Goal: Information Seeking & Learning: Check status

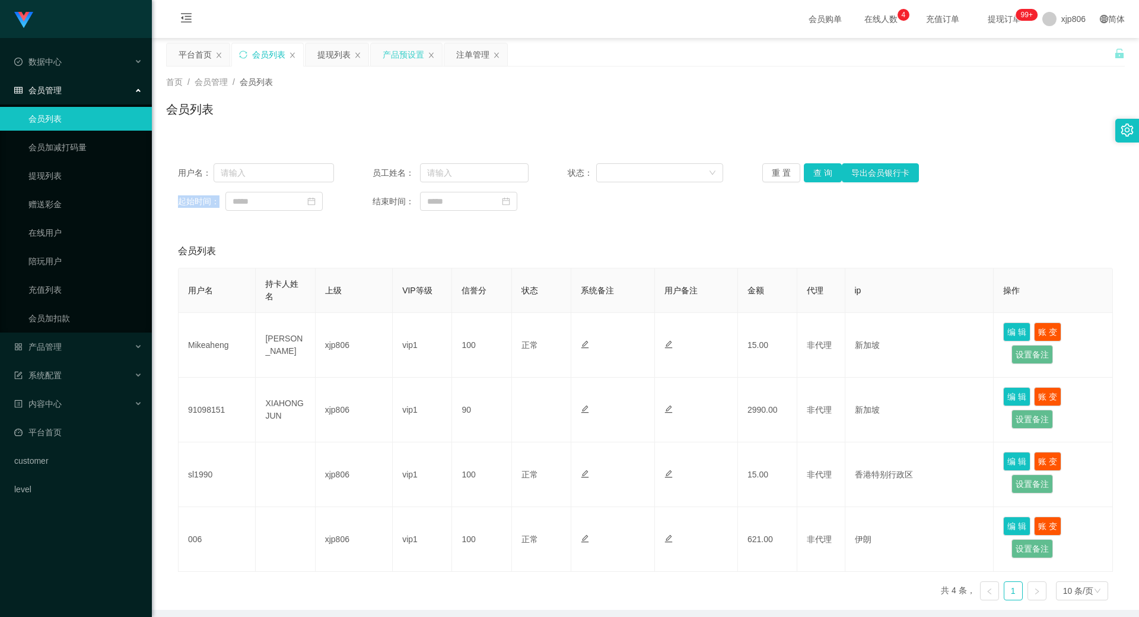
click at [398, 46] on div "产品预设置" at bounding box center [404, 54] width 42 height 23
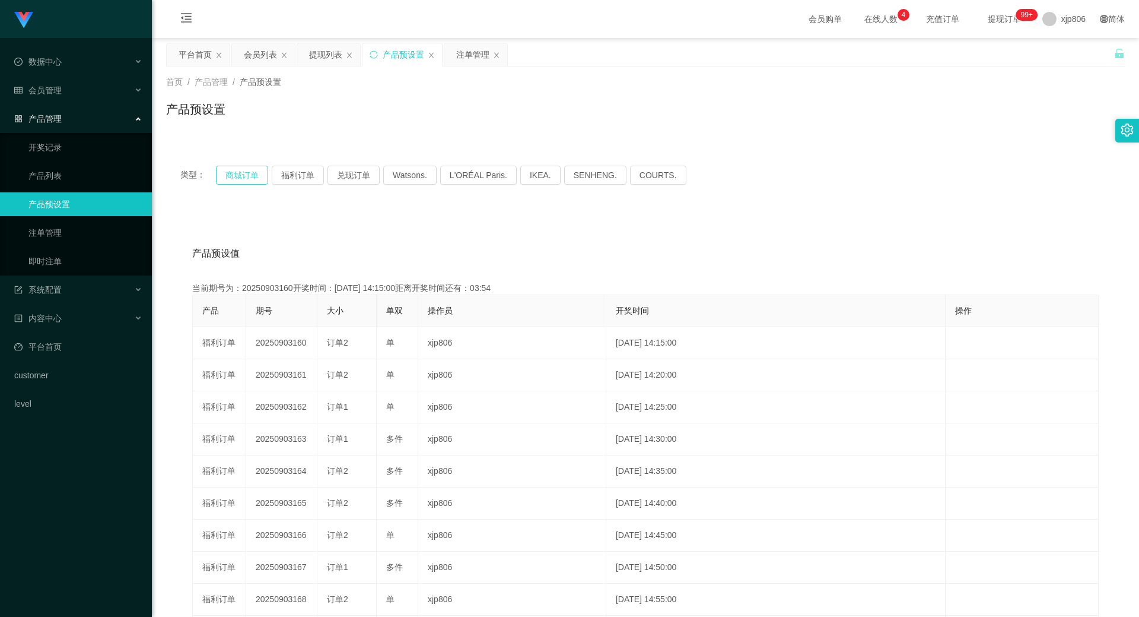
click at [247, 172] on button "商城订单" at bounding box center [242, 175] width 52 height 19
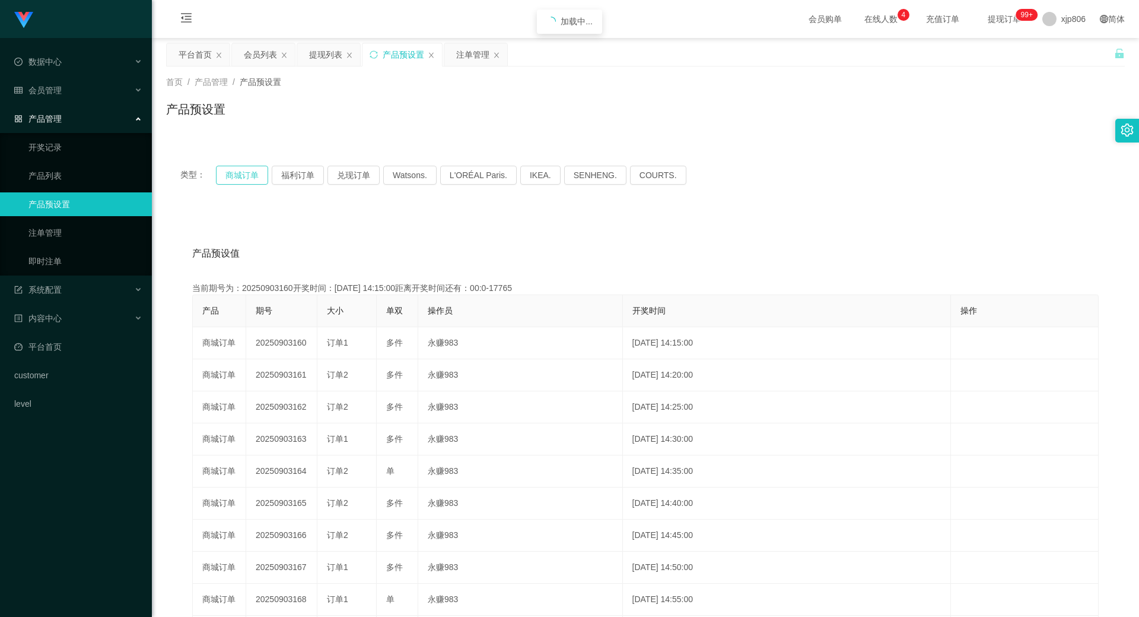
click at [247, 172] on button "商城订单" at bounding box center [242, 175] width 52 height 19
drag, startPoint x: 469, startPoint y: 56, endPoint x: 754, endPoint y: 217, distance: 327.4
click at [469, 55] on div "注单管理" at bounding box center [472, 54] width 33 height 23
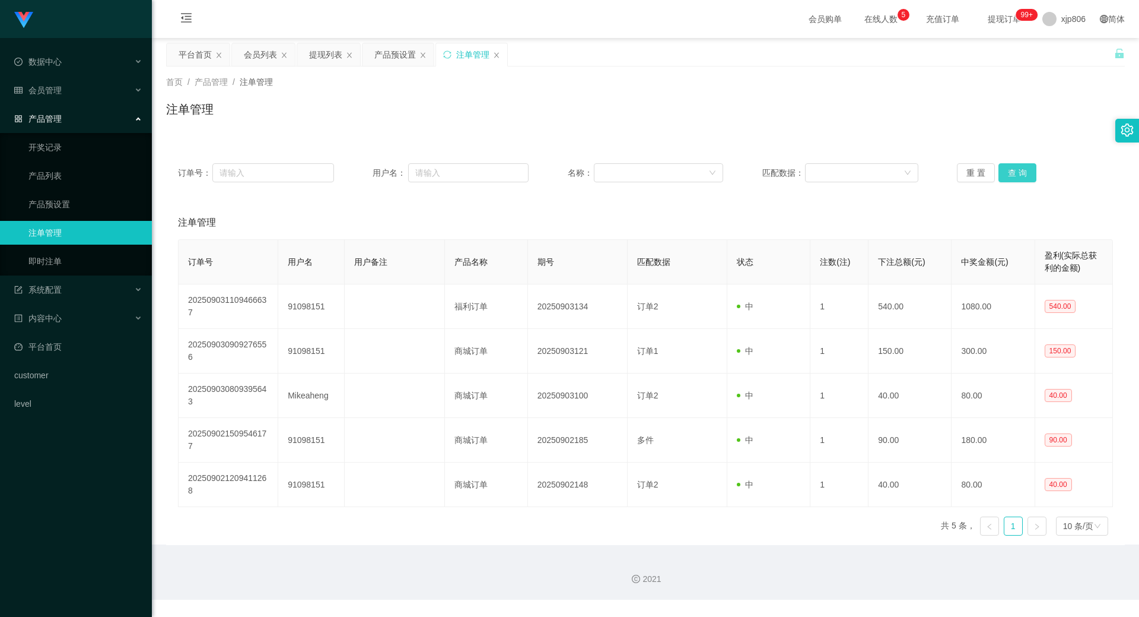
click at [1013, 173] on button "查 询" at bounding box center [1018, 172] width 38 height 19
click at [1013, 173] on div "重 置 查 询" at bounding box center [1035, 172] width 156 height 19
click at [1013, 173] on button "查 询" at bounding box center [1024, 172] width 51 height 19
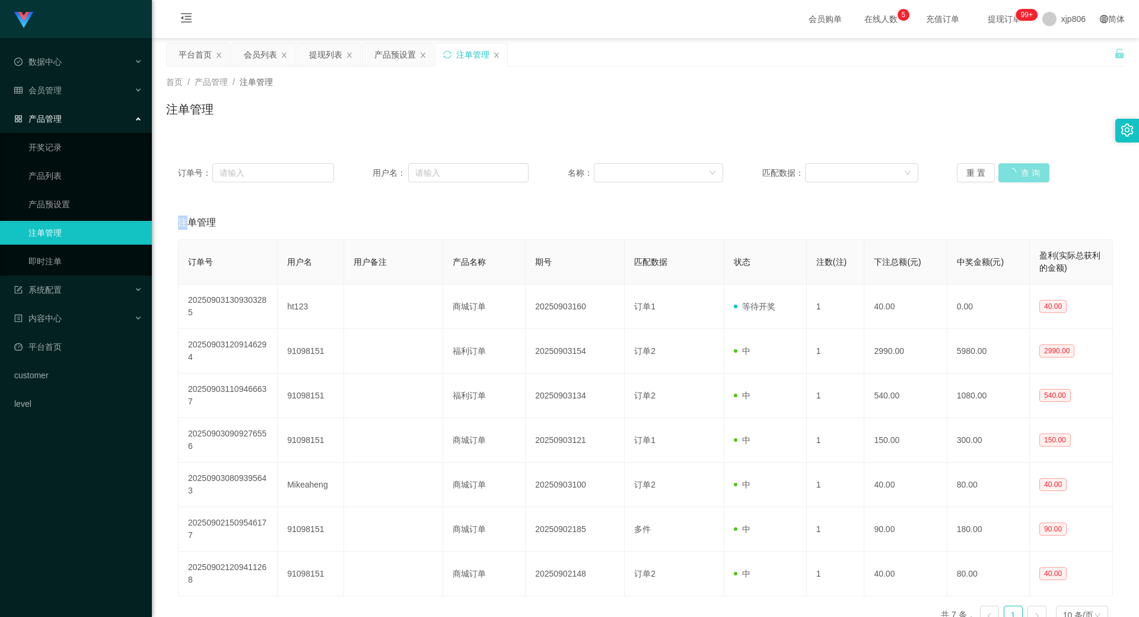
click at [1013, 173] on div "重 置 查 询" at bounding box center [1035, 172] width 156 height 19
click at [1013, 173] on button "查 询" at bounding box center [1024, 172] width 51 height 19
click at [1013, 173] on div "重 置 查 询" at bounding box center [1035, 172] width 156 height 19
click at [1010, 170] on button "查 询" at bounding box center [1018, 172] width 38 height 19
click at [1010, 170] on div "重 置 查 询" at bounding box center [1035, 172] width 156 height 19
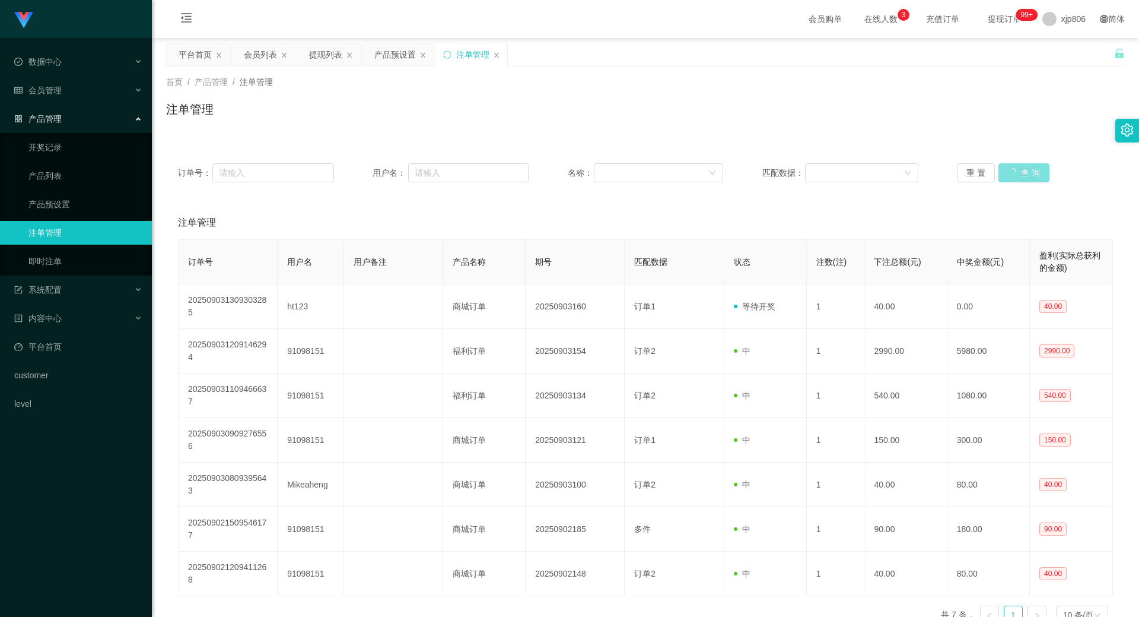
click at [1010, 170] on button "查 询" at bounding box center [1024, 172] width 51 height 19
click at [1010, 170] on div "重 置 查 询" at bounding box center [1035, 172] width 156 height 19
click at [252, 56] on div "会员列表" at bounding box center [260, 54] width 33 height 23
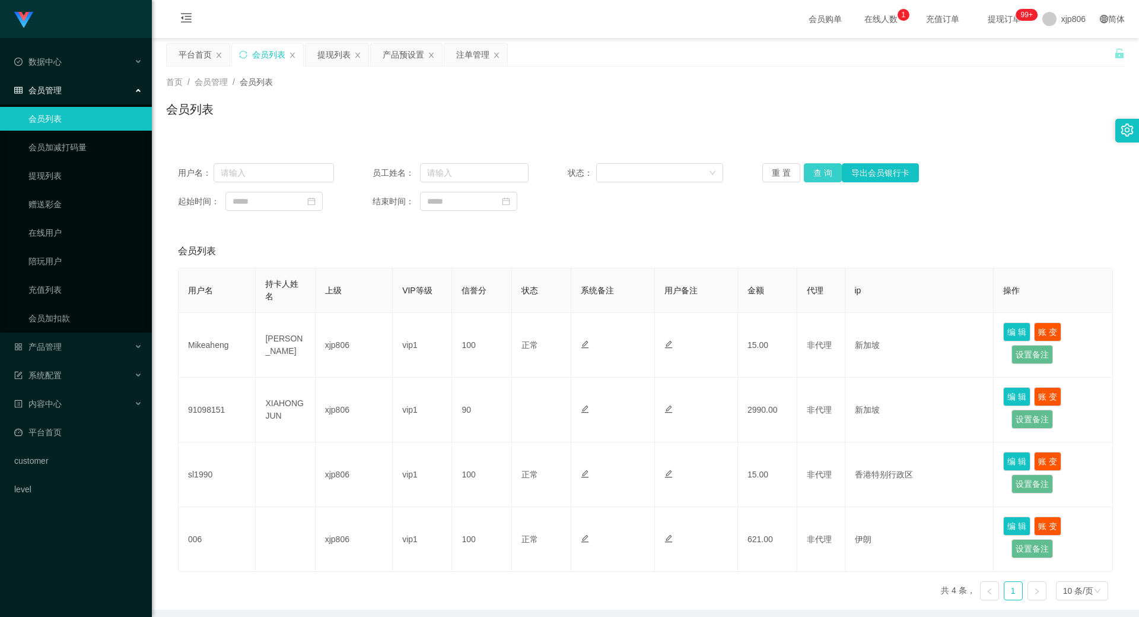
click at [825, 163] on button "查 询" at bounding box center [823, 172] width 38 height 19
click at [824, 163] on div "重 置 查 询 导出会员银行卡" at bounding box center [841, 172] width 156 height 19
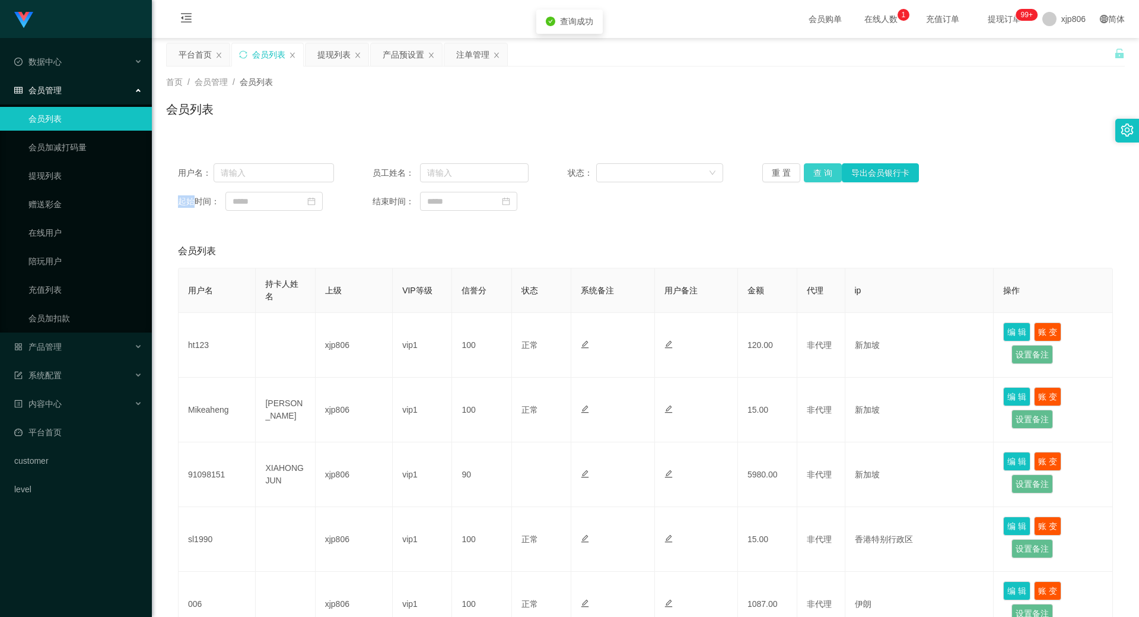
click at [824, 163] on button "查 询" at bounding box center [823, 172] width 38 height 19
click at [824, 163] on div "重 置 查 询 导出会员银行卡" at bounding box center [841, 172] width 156 height 19
click at [824, 163] on button "查 询" at bounding box center [823, 172] width 38 height 19
click at [824, 163] on div "重 置 查 询 导出会员银行卡" at bounding box center [841, 172] width 156 height 19
click at [824, 163] on button "查 询" at bounding box center [823, 172] width 38 height 19
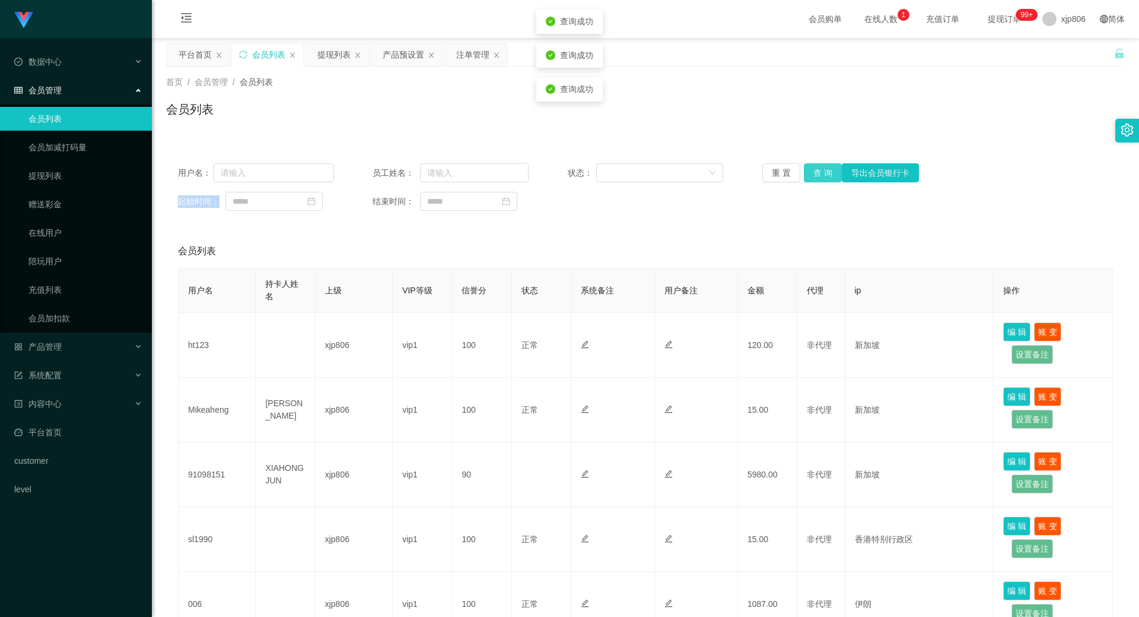
click at [824, 163] on div "重 置 查 询 导出会员银行卡" at bounding box center [841, 172] width 156 height 19
click at [824, 163] on button "查 询" at bounding box center [823, 172] width 38 height 19
click at [824, 163] on div "重 置 查 询 导出会员银行卡" at bounding box center [841, 172] width 156 height 19
click at [824, 163] on button "查 询" at bounding box center [829, 172] width 51 height 19
click at [824, 163] on div "重 置 查 询 导出会员银行卡" at bounding box center [841, 172] width 156 height 19
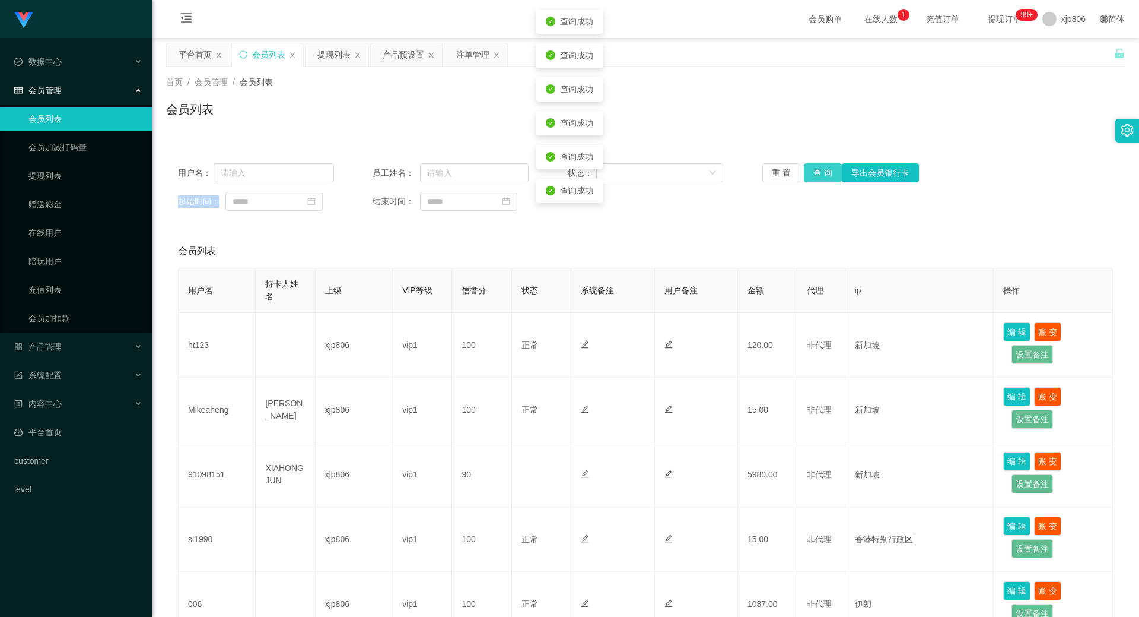
click at [824, 163] on button "查 询" at bounding box center [823, 172] width 38 height 19
click at [824, 163] on div "重 置 查 询 导出会员银行卡" at bounding box center [841, 172] width 156 height 19
click at [824, 163] on button "查 询" at bounding box center [823, 172] width 38 height 19
click at [824, 163] on div "重 置 查 询 导出会员银行卡" at bounding box center [841, 172] width 156 height 19
click at [824, 163] on button "查 询" at bounding box center [823, 172] width 38 height 19
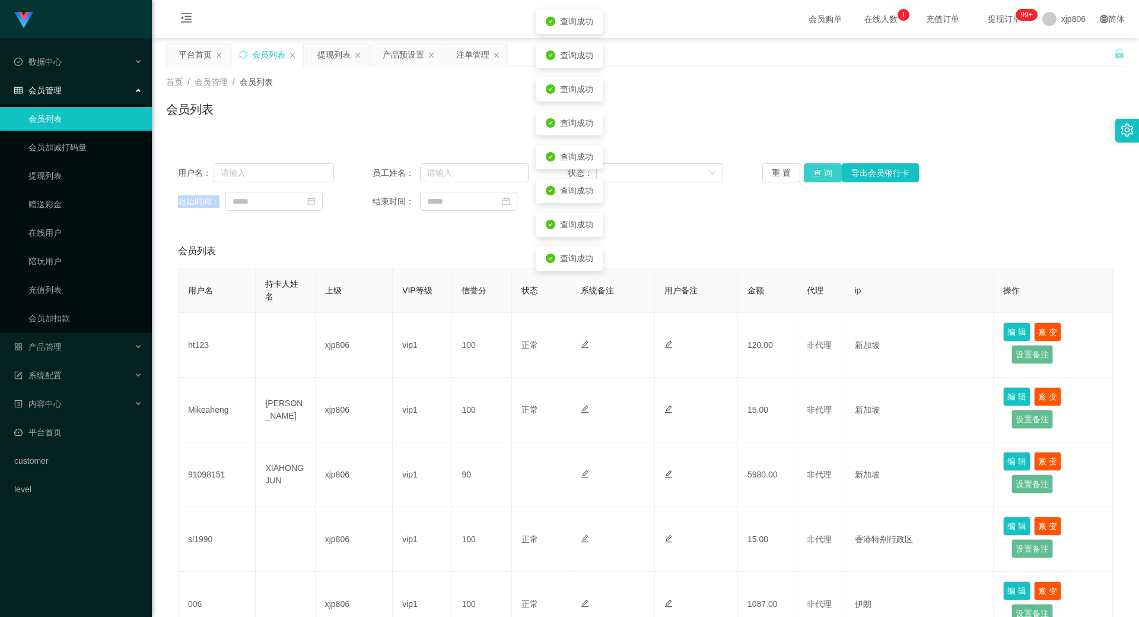
click at [824, 163] on div "重 置 查 询 导出会员银行卡" at bounding box center [841, 172] width 156 height 19
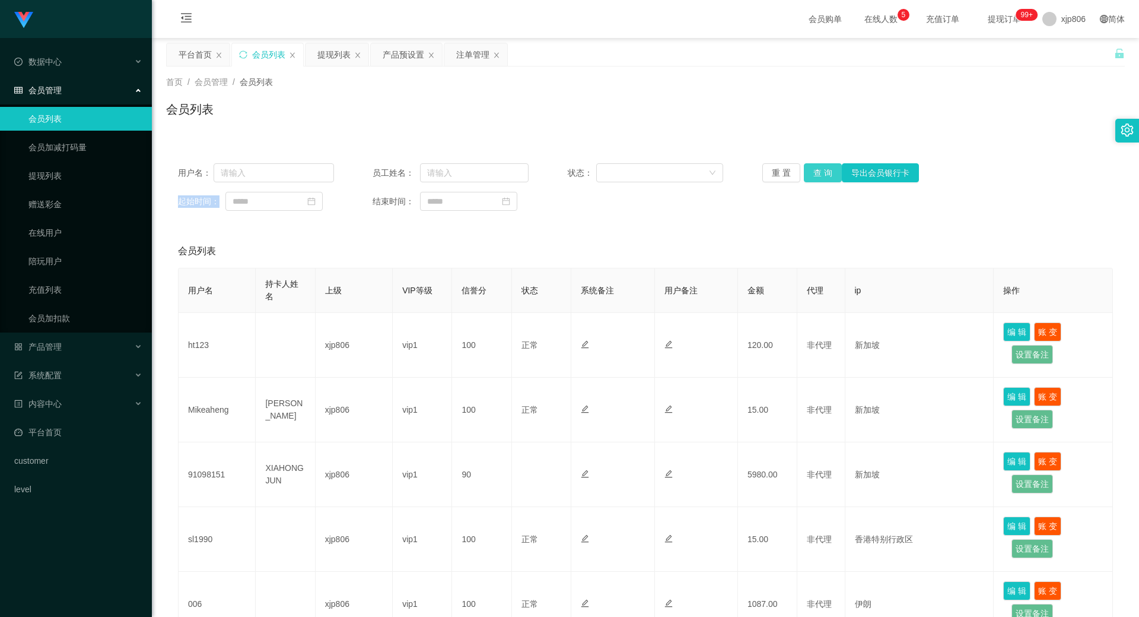
click at [831, 173] on button "查 询" at bounding box center [823, 172] width 38 height 19
click at [829, 174] on div "重 置 查 询 导出会员银行卡" at bounding box center [841, 172] width 156 height 19
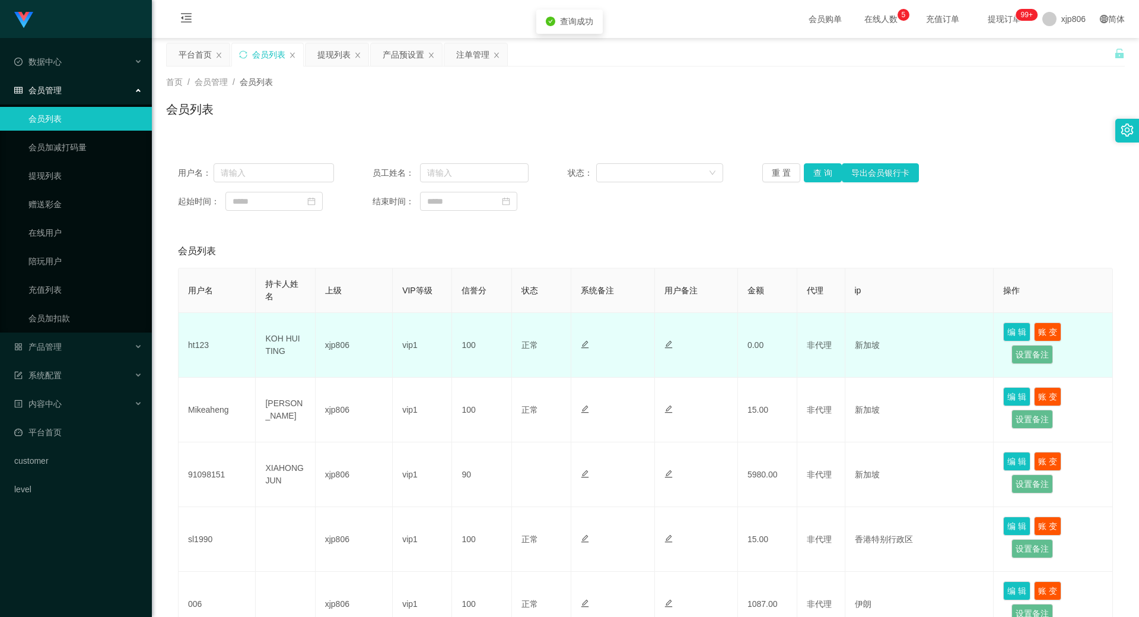
click at [198, 344] on td "ht123" at bounding box center [217, 345] width 77 height 65
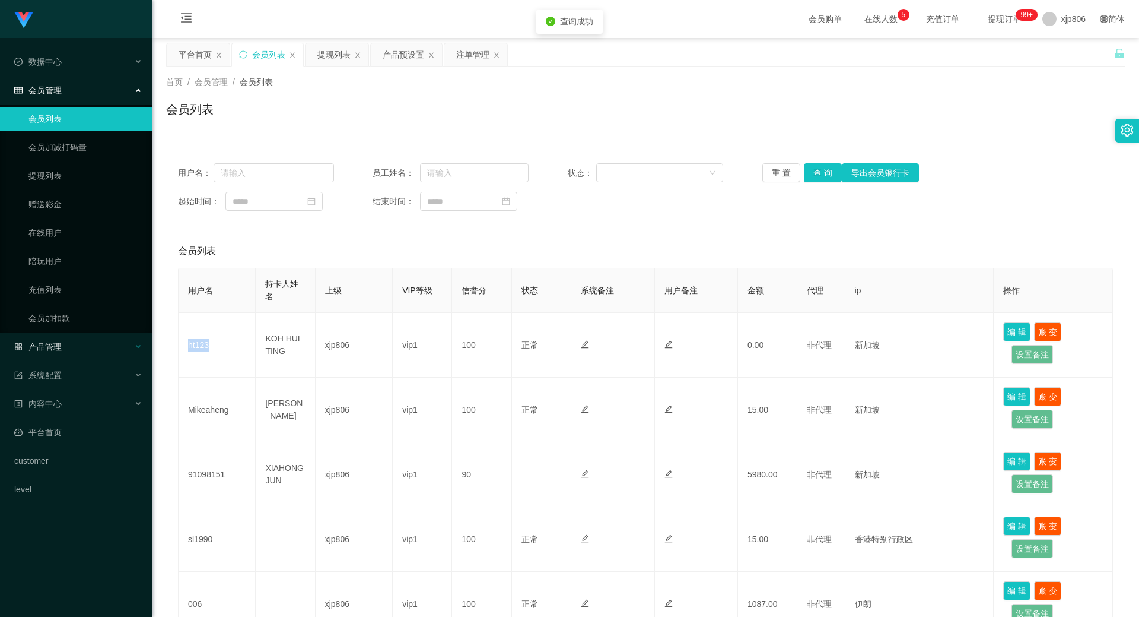
copy td "ht123"
click at [818, 179] on button "查 询" at bounding box center [823, 172] width 38 height 19
click at [816, 178] on div "重 置 查 询 导出会员银行卡" at bounding box center [841, 172] width 156 height 19
click at [816, 178] on button "查 询" at bounding box center [823, 172] width 38 height 19
click at [816, 178] on div "重 置 查 询 导出会员银行卡" at bounding box center [841, 172] width 156 height 19
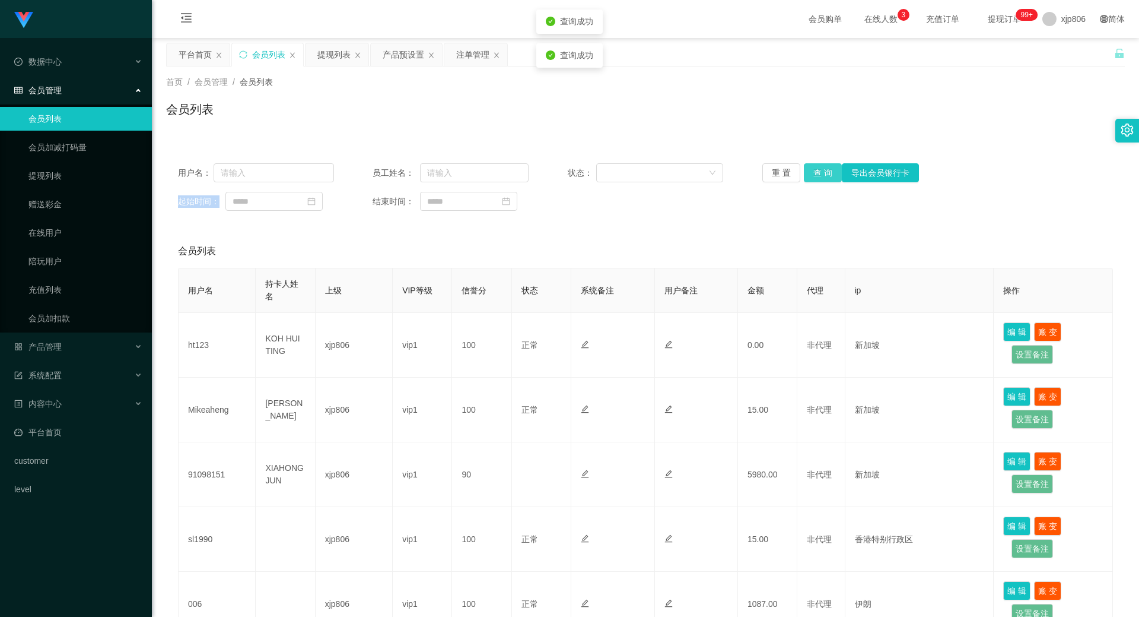
click at [816, 178] on button "查 询" at bounding box center [823, 172] width 38 height 19
click at [335, 47] on div "提现列表" at bounding box center [334, 54] width 33 height 23
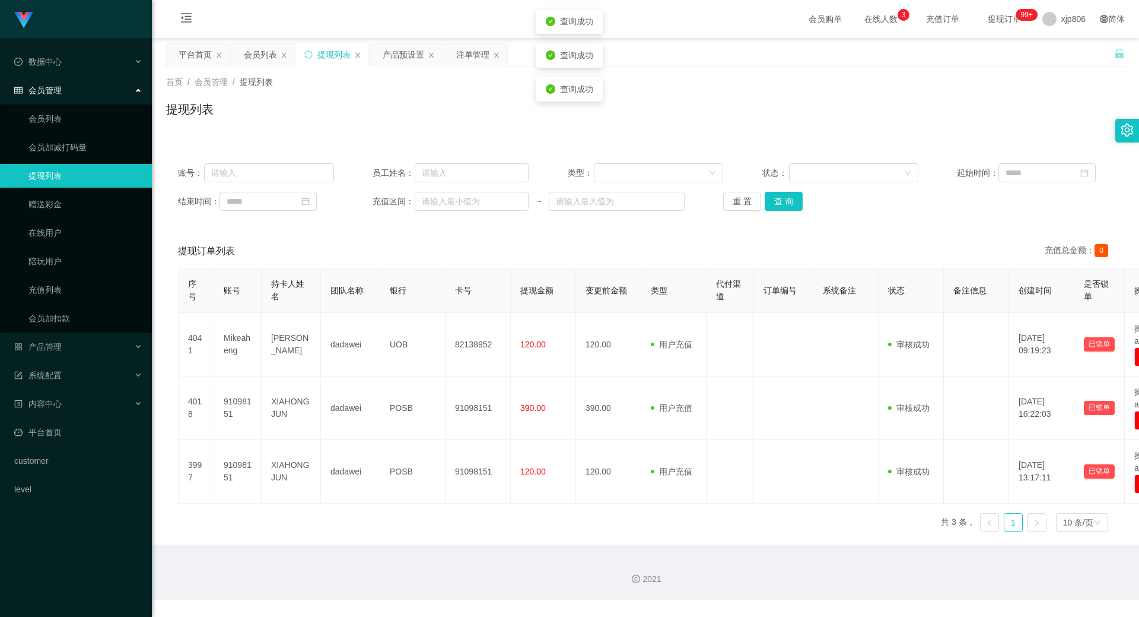
click at [787, 211] on div "账号： 员工姓名： 类型： 状态： 起始时间： 结束时间： 充值区间： ~ 重 置 查 询" at bounding box center [645, 186] width 959 height 71
click at [786, 207] on button "查 询" at bounding box center [784, 201] width 38 height 19
click at [786, 207] on div "重 置 查 询" at bounding box center [801, 201] width 156 height 19
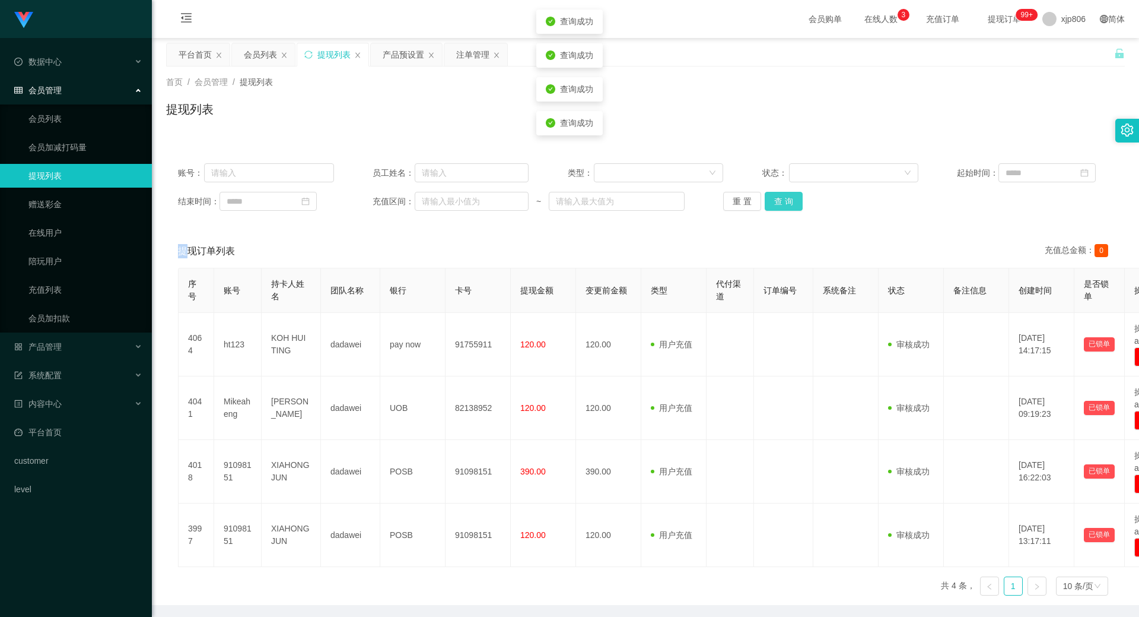
click at [786, 207] on button "查 询" at bounding box center [784, 201] width 38 height 19
click at [766, 202] on button "查 询" at bounding box center [784, 201] width 38 height 19
click at [775, 198] on button "查 询" at bounding box center [784, 201] width 38 height 19
click at [775, 198] on div "重 置 查 询" at bounding box center [801, 201] width 156 height 19
click at [775, 198] on button "查 询" at bounding box center [784, 201] width 38 height 19
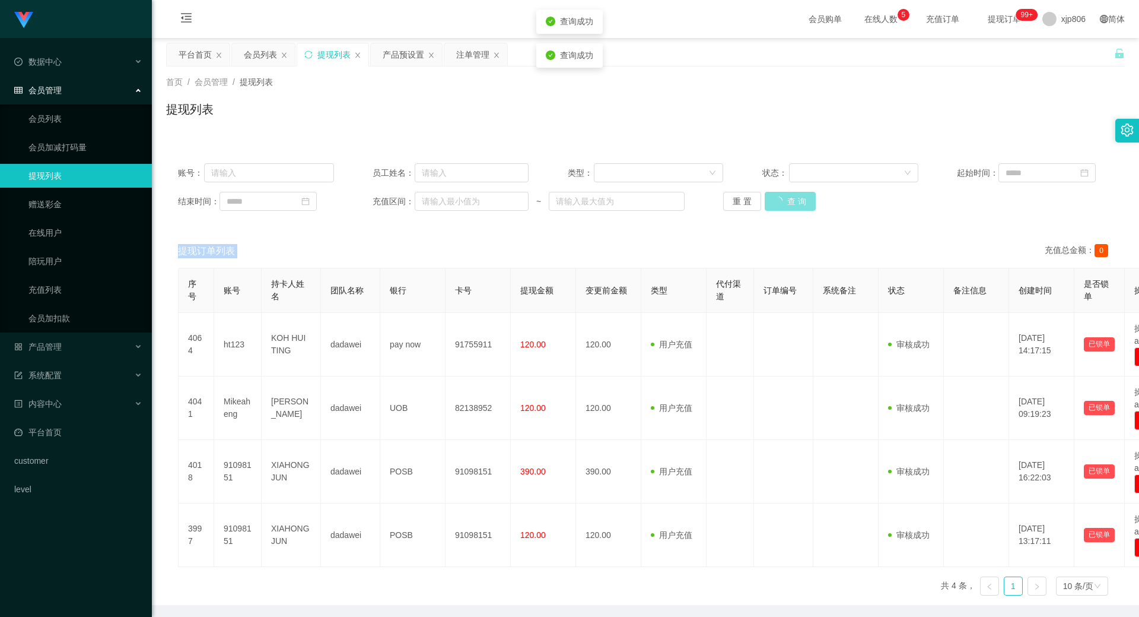
click at [775, 198] on div "重 置 查 询" at bounding box center [801, 201] width 156 height 19
click at [775, 198] on button "查 询" at bounding box center [790, 201] width 51 height 19
click at [775, 198] on div "重 置 查 询" at bounding box center [801, 201] width 156 height 19
click at [775, 198] on button "查 询" at bounding box center [784, 201] width 38 height 19
click at [775, 198] on div "重 置 查 询" at bounding box center [801, 201] width 156 height 19
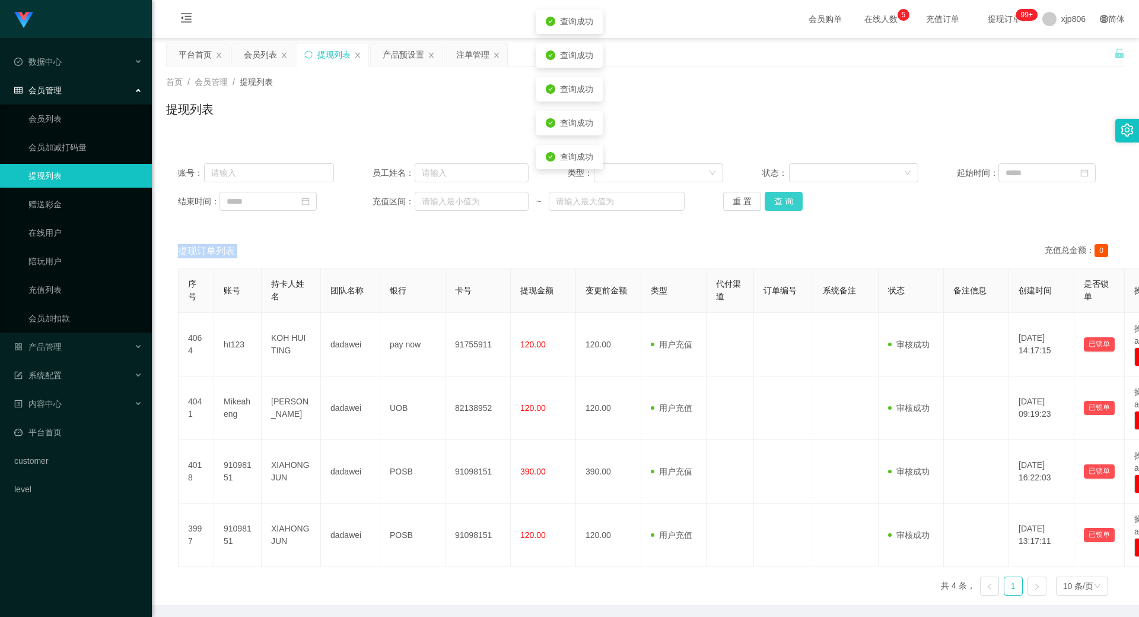
click at [775, 198] on button "查 询" at bounding box center [784, 201] width 38 height 19
